Goal: Task Accomplishment & Management: Manage account settings

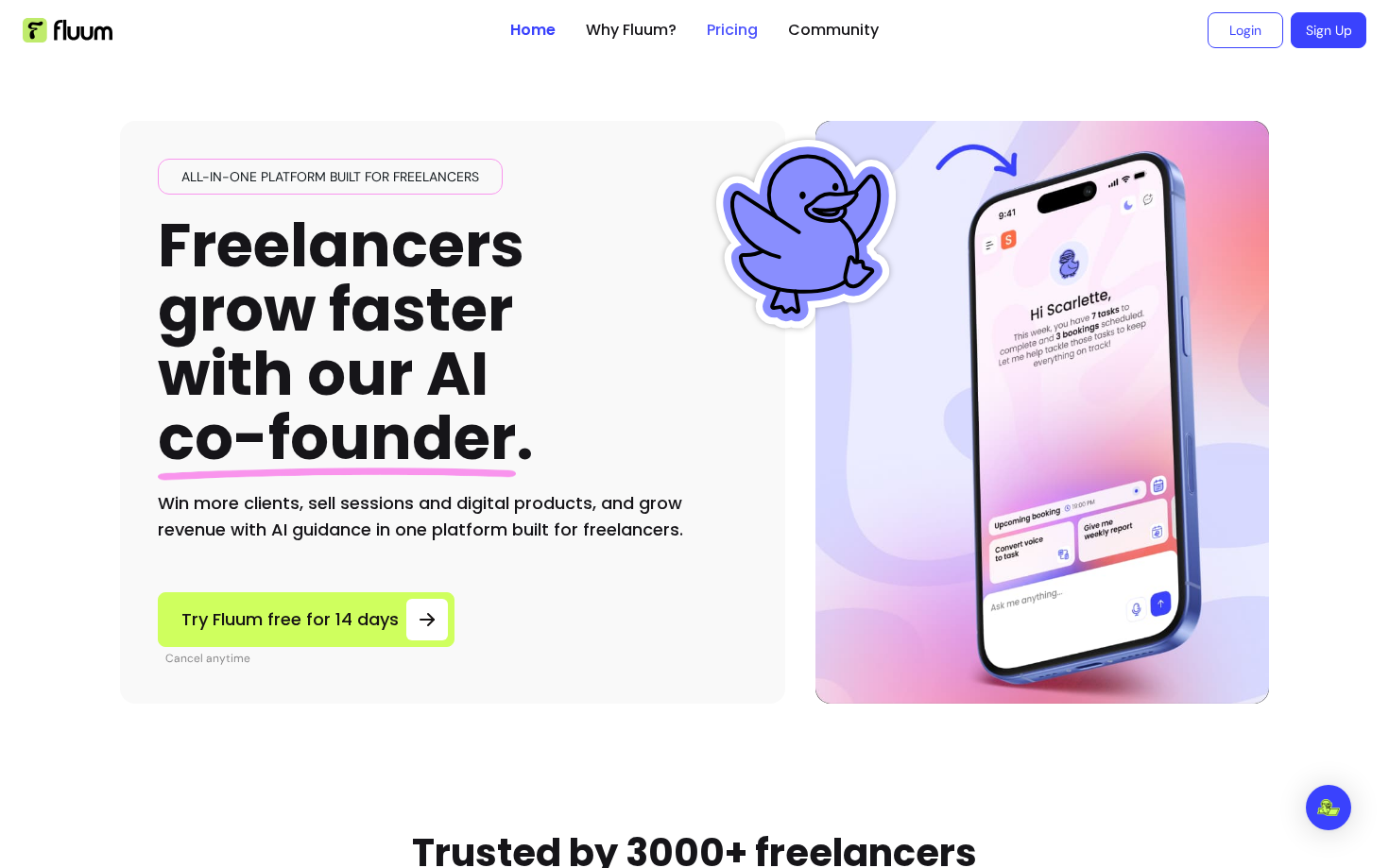
click at [743, 31] on link "Pricing" at bounding box center [732, 30] width 51 height 23
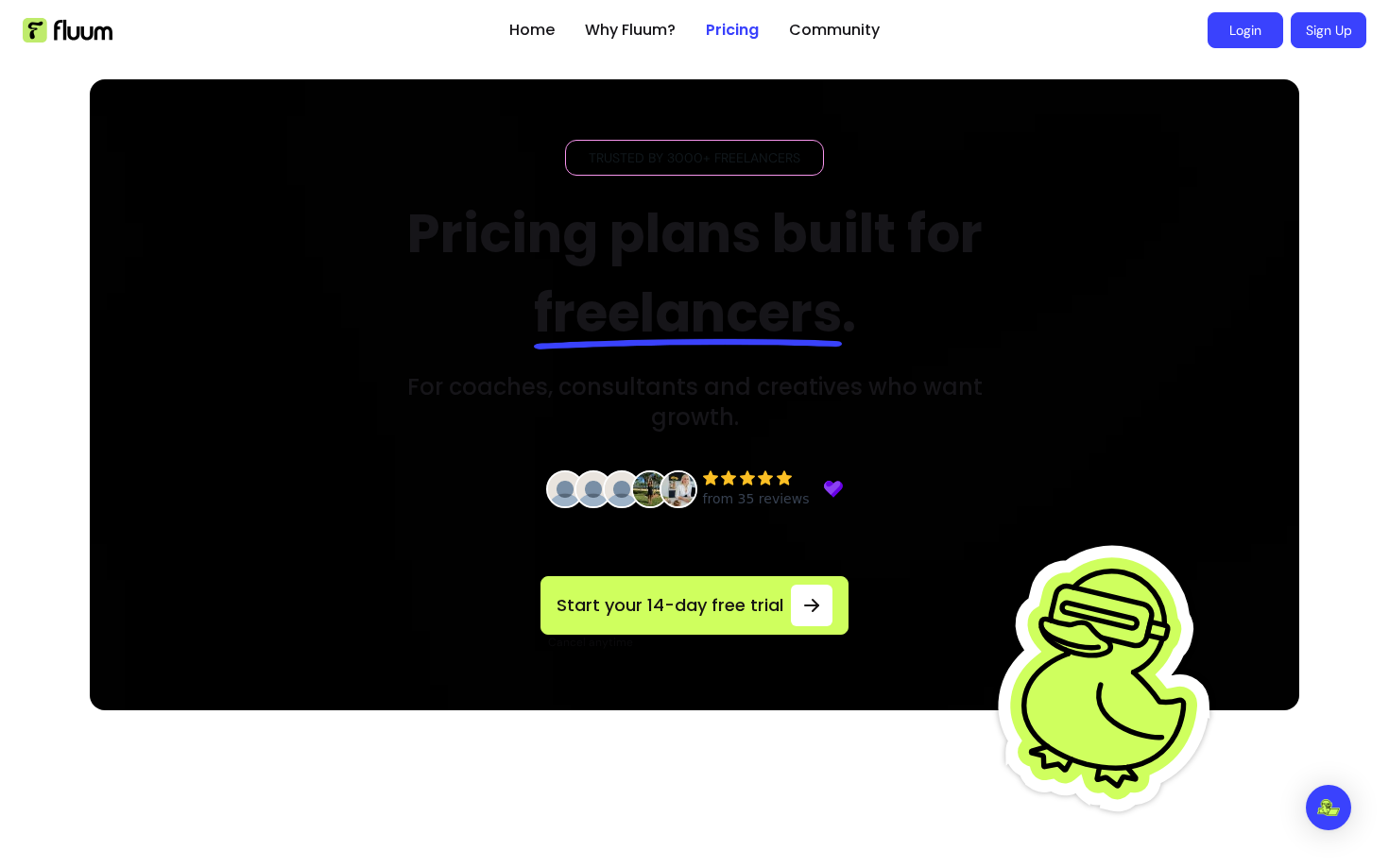
click at [1245, 34] on link "Login" at bounding box center [1245, 30] width 75 height 36
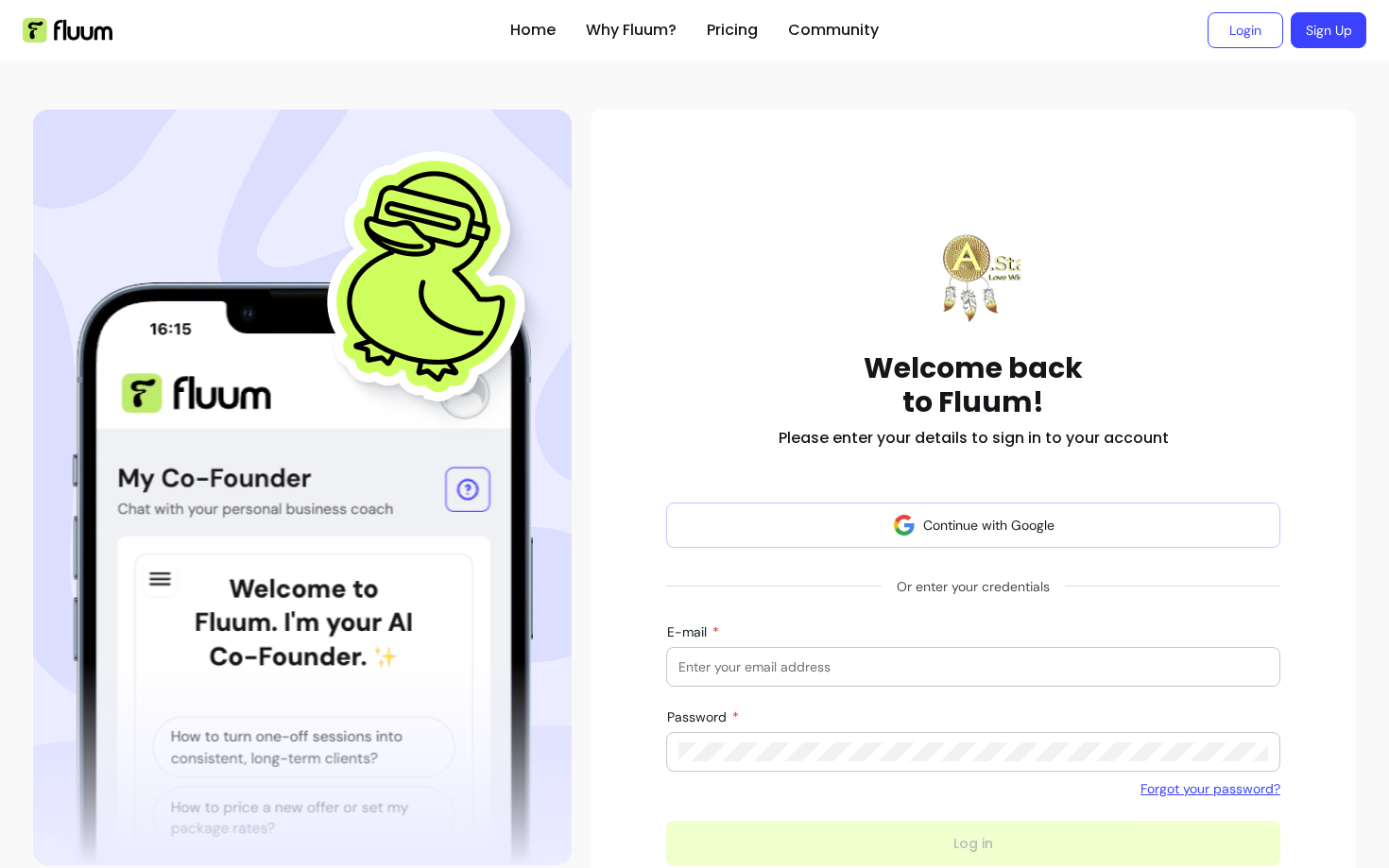
click at [767, 657] on input "E-mail" at bounding box center [973, 666] width 590 height 19
type input "provider@zen-pass.com"
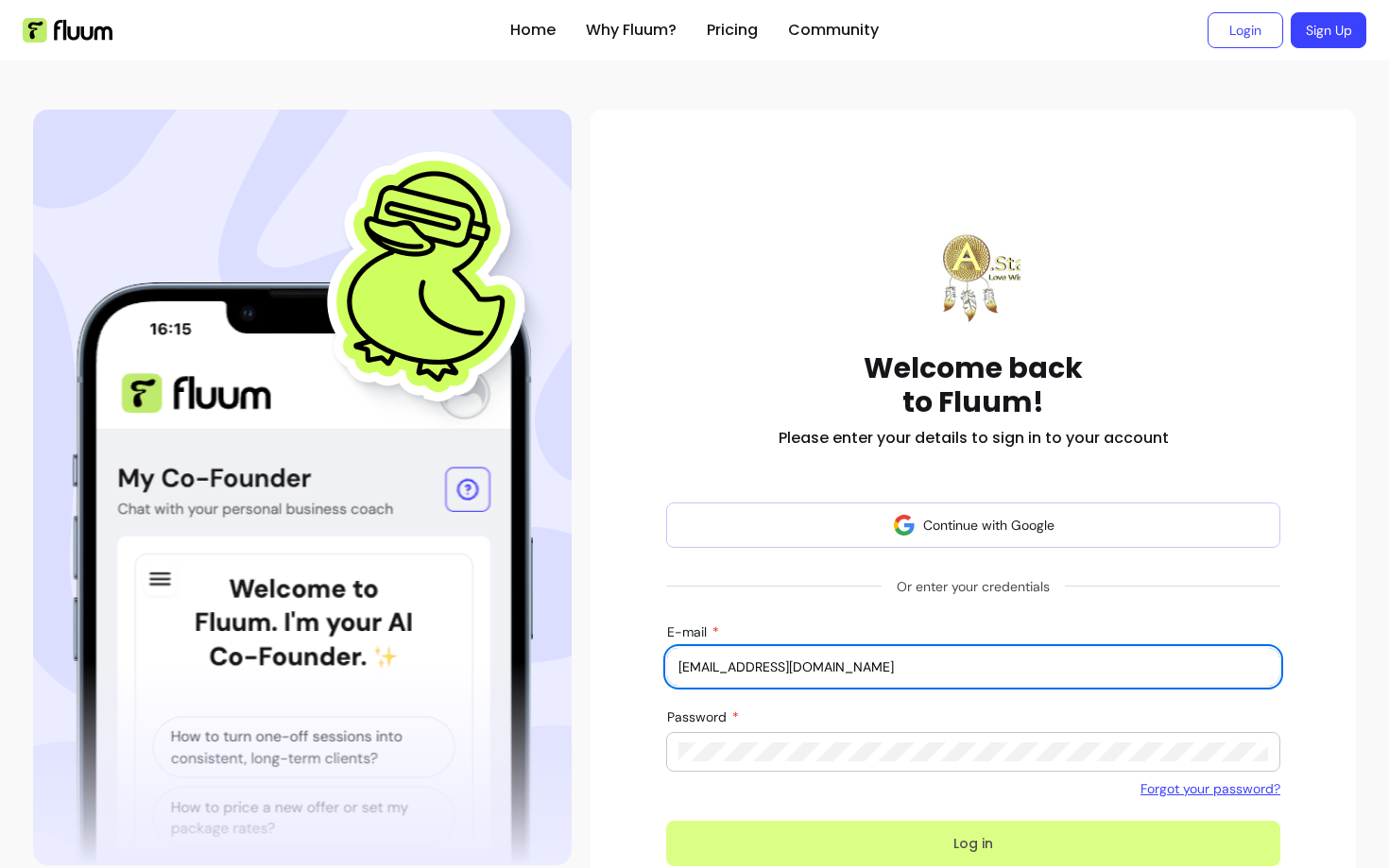
click at [854, 853] on button "Log in" at bounding box center [973, 843] width 614 height 46
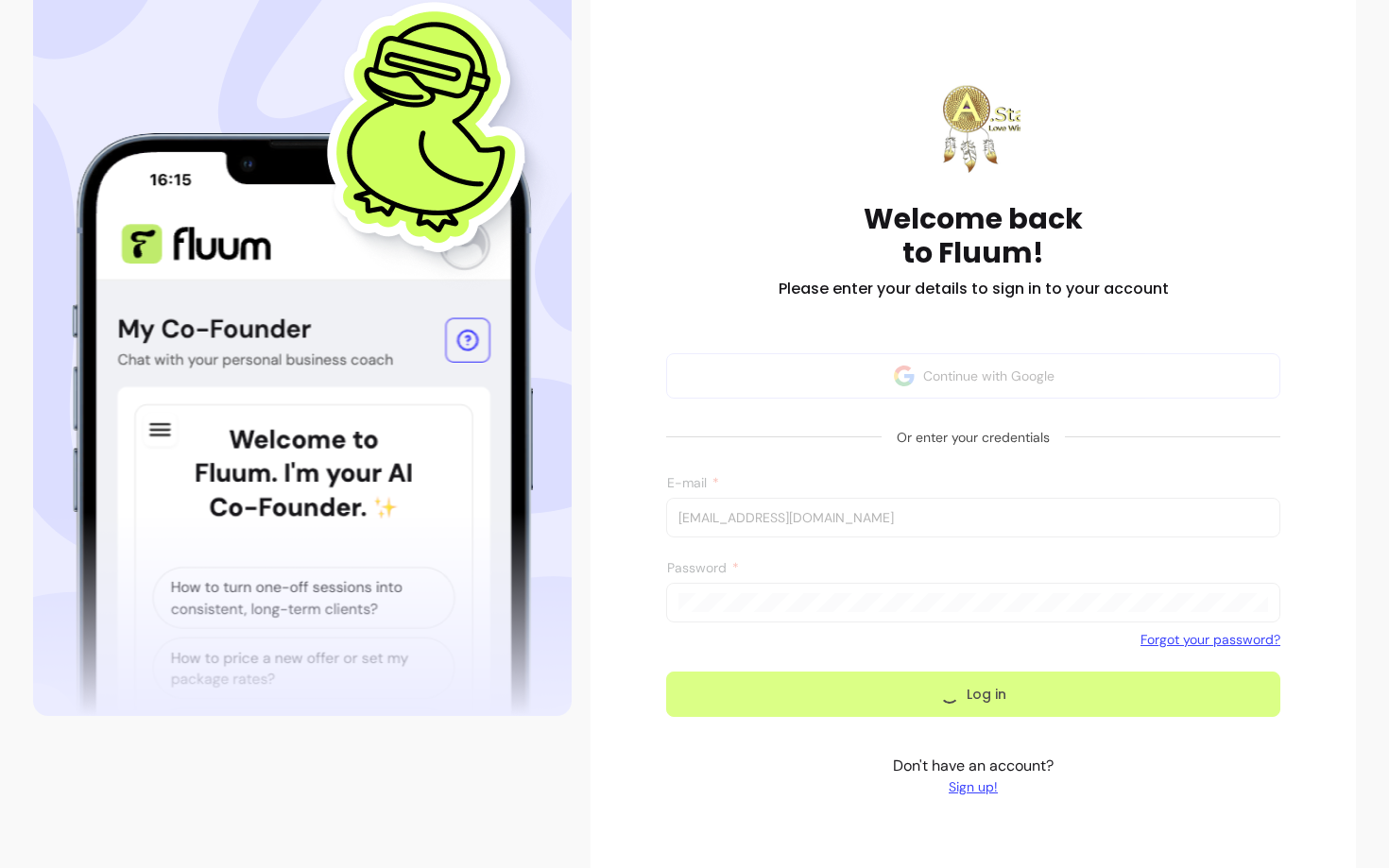
scroll to position [149, 0]
